Goal: Task Accomplishment & Management: Manage account settings

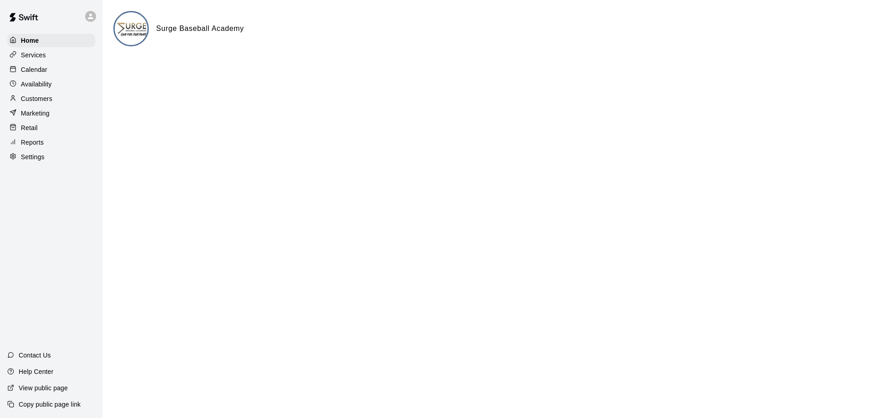
click at [40, 72] on p "Calendar" at bounding box center [34, 69] width 26 height 9
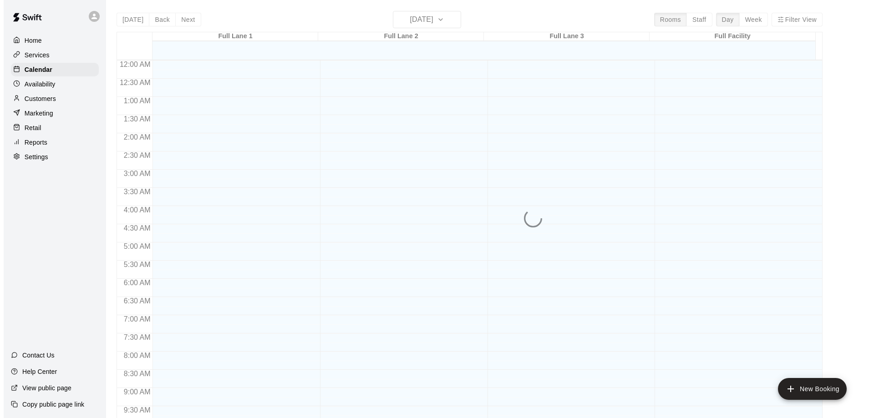
scroll to position [479, 0]
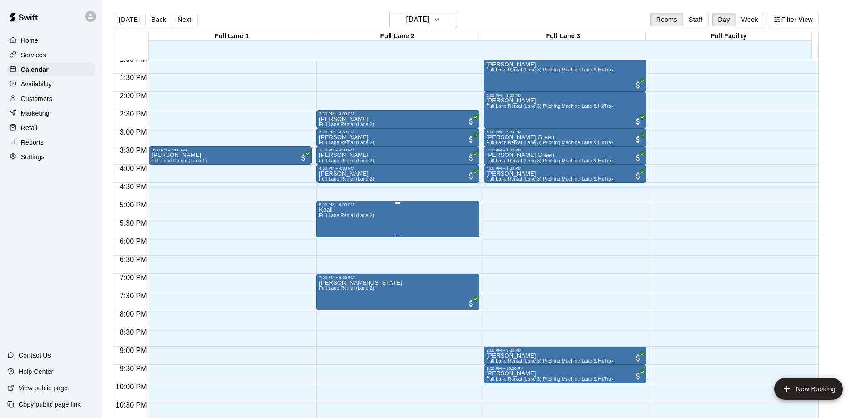
click at [378, 217] on div "Kball Full Lane Rental (Lane 2)" at bounding box center [398, 416] width 158 height 418
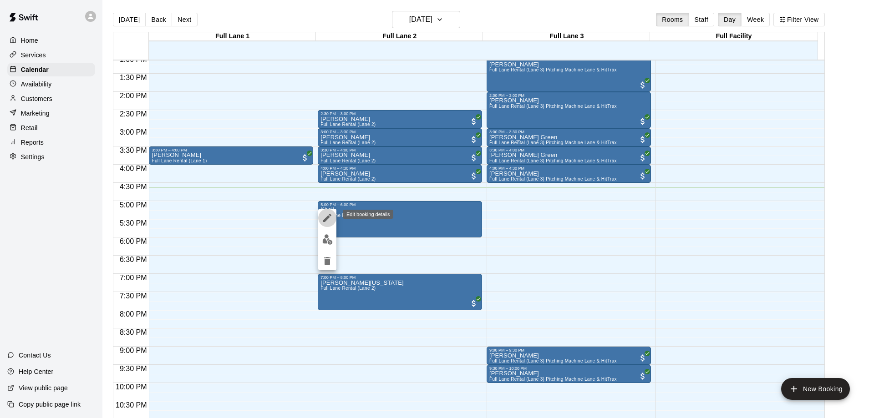
click at [330, 219] on icon "edit" at bounding box center [327, 218] width 11 height 11
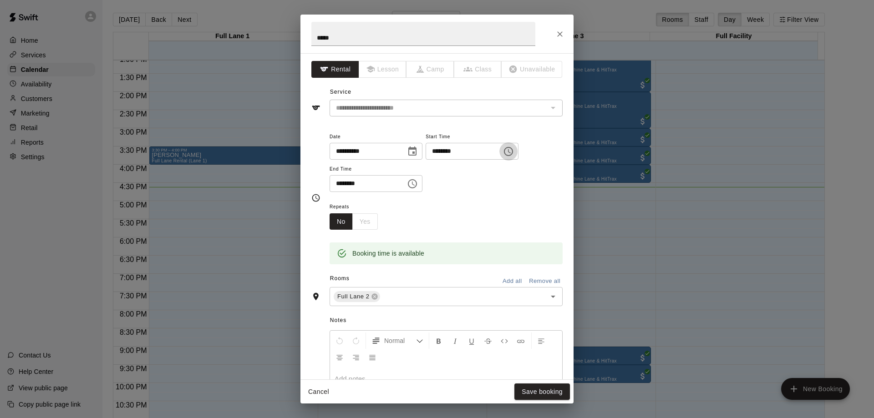
click at [514, 149] on icon "Choose time, selected time is 5:00 PM" at bounding box center [508, 151] width 11 height 11
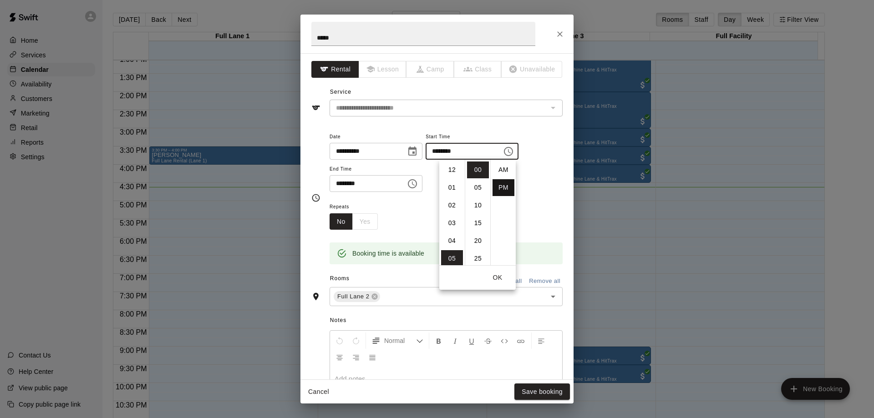
scroll to position [16, 0]
click at [479, 225] on li "15" at bounding box center [478, 223] width 22 height 17
type input "********"
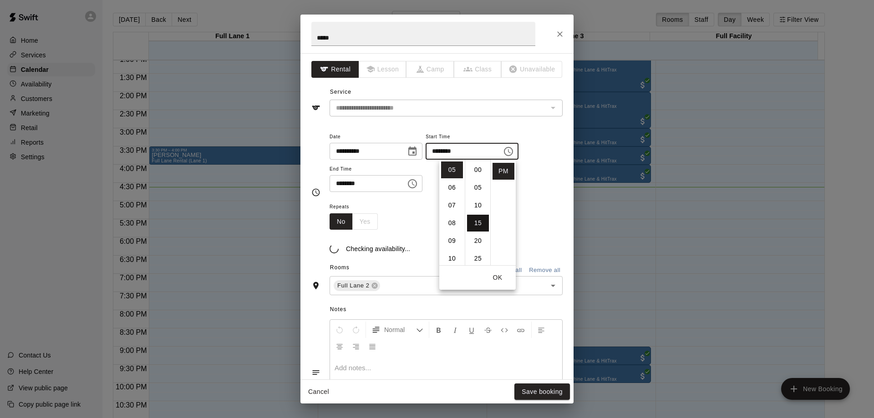
scroll to position [53, 0]
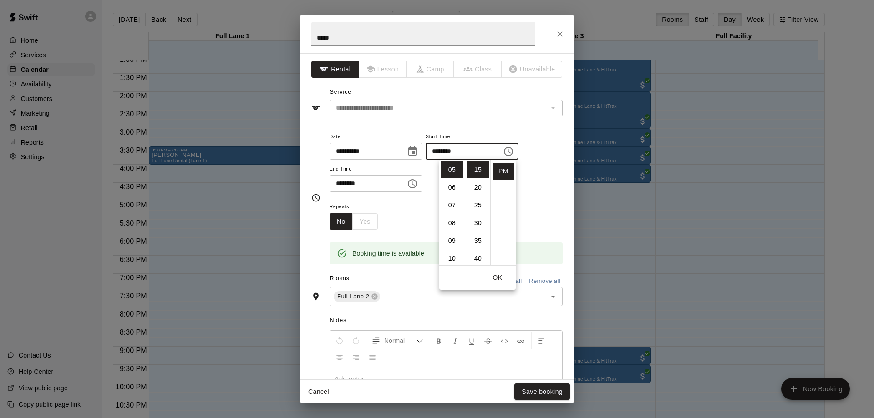
click at [418, 183] on icon "Choose time, selected time is 6:00 PM" at bounding box center [412, 183] width 11 height 11
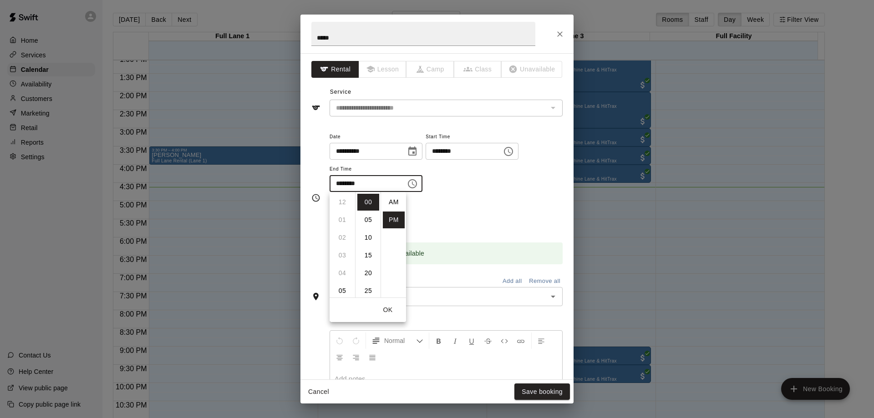
scroll to position [16, 0]
click at [367, 256] on li "15" at bounding box center [368, 255] width 22 height 17
type input "********"
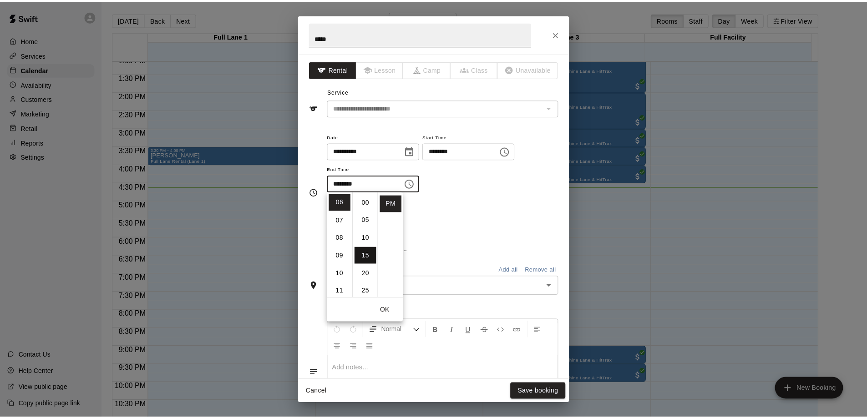
scroll to position [53, 0]
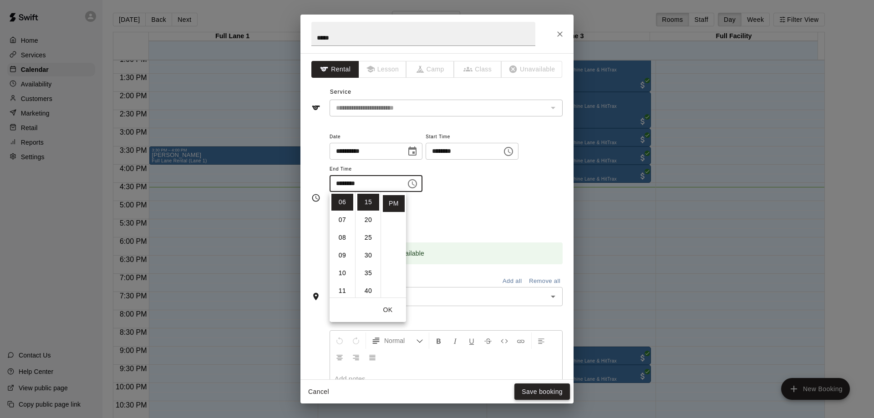
click at [545, 395] on button "Save booking" at bounding box center [543, 392] width 56 height 17
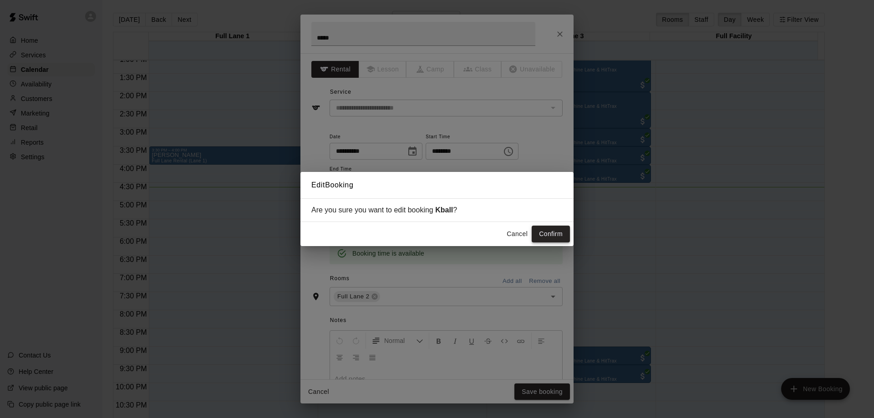
click at [545, 236] on button "Confirm" at bounding box center [551, 234] width 38 height 17
